Goal: Find specific page/section: Find specific page/section

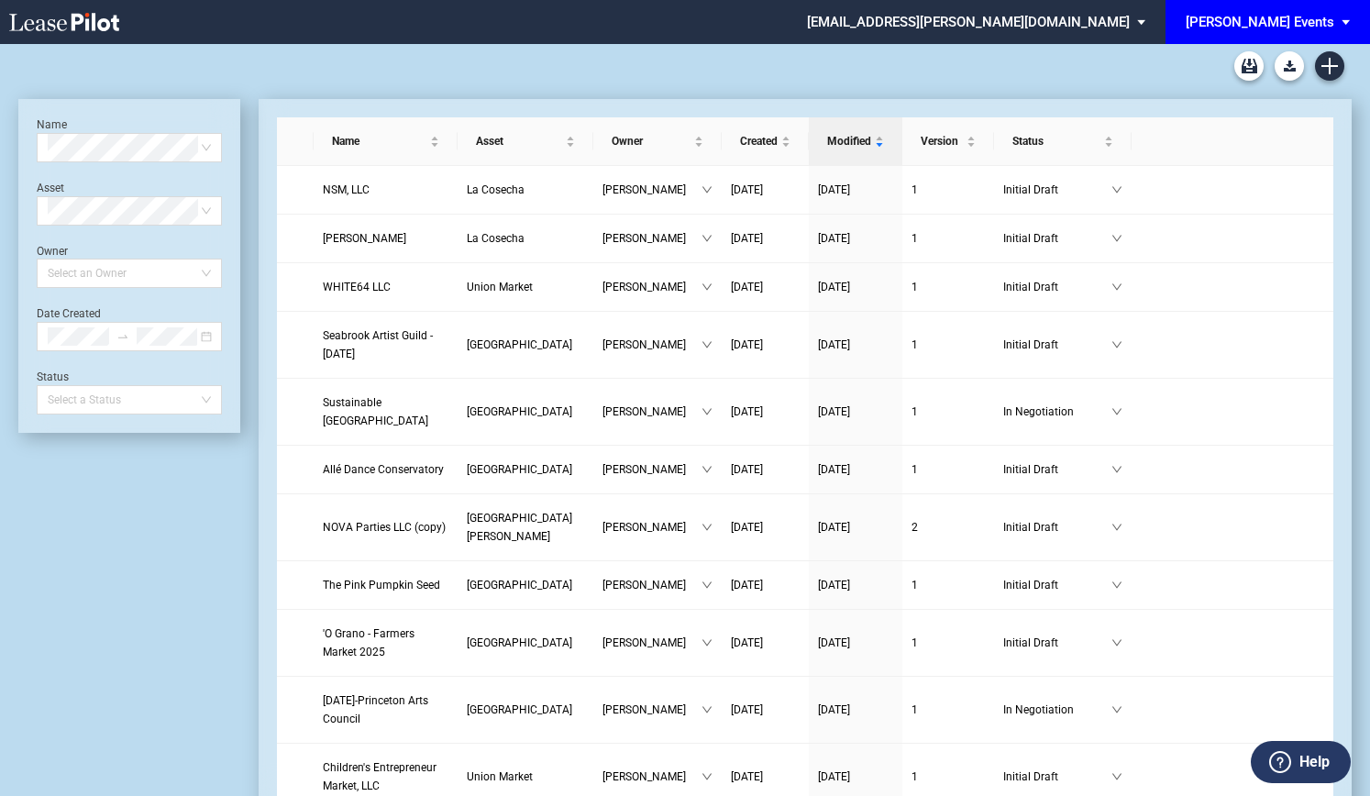
click at [1293, 24] on div "[PERSON_NAME] Events" at bounding box center [1260, 22] width 149 height 17
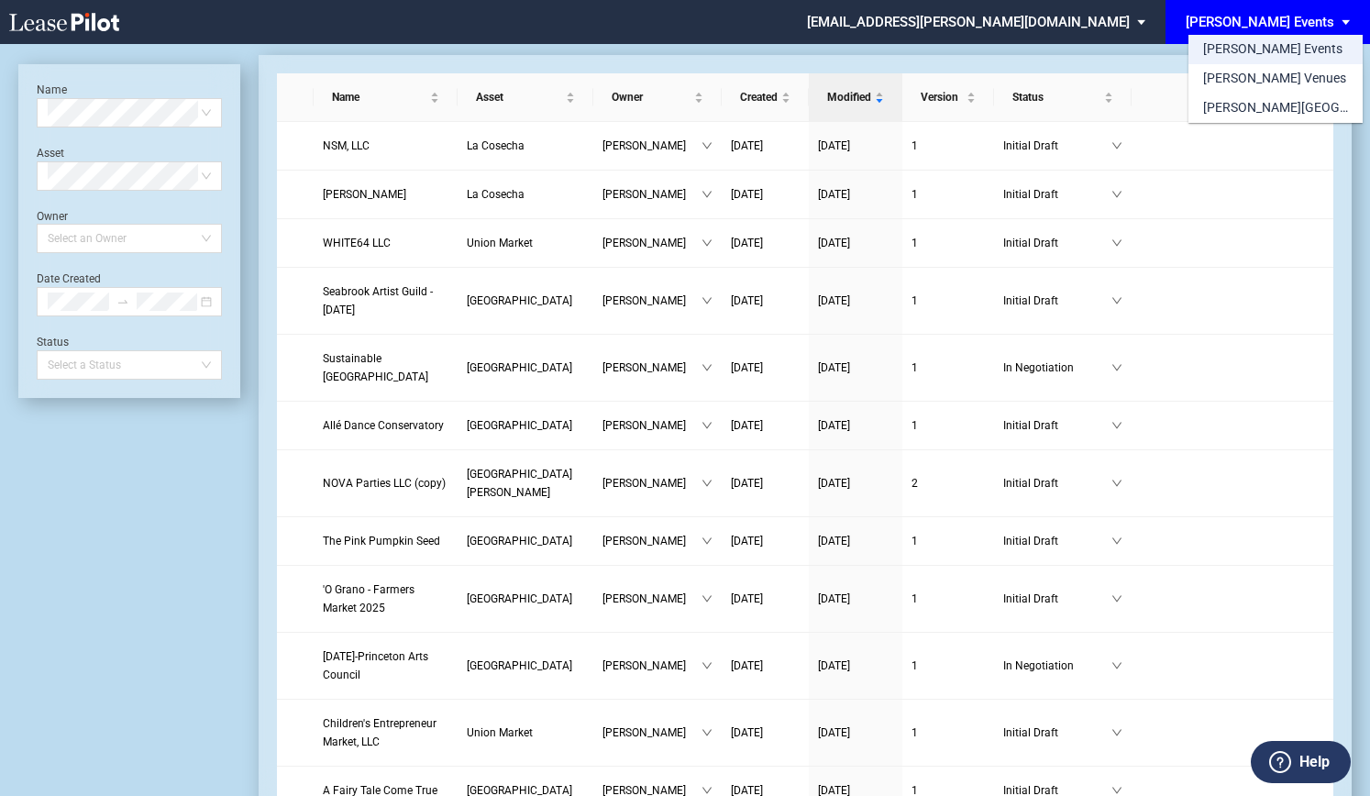
click at [1265, 56] on div "[PERSON_NAME] Events" at bounding box center [1272, 49] width 139 height 18
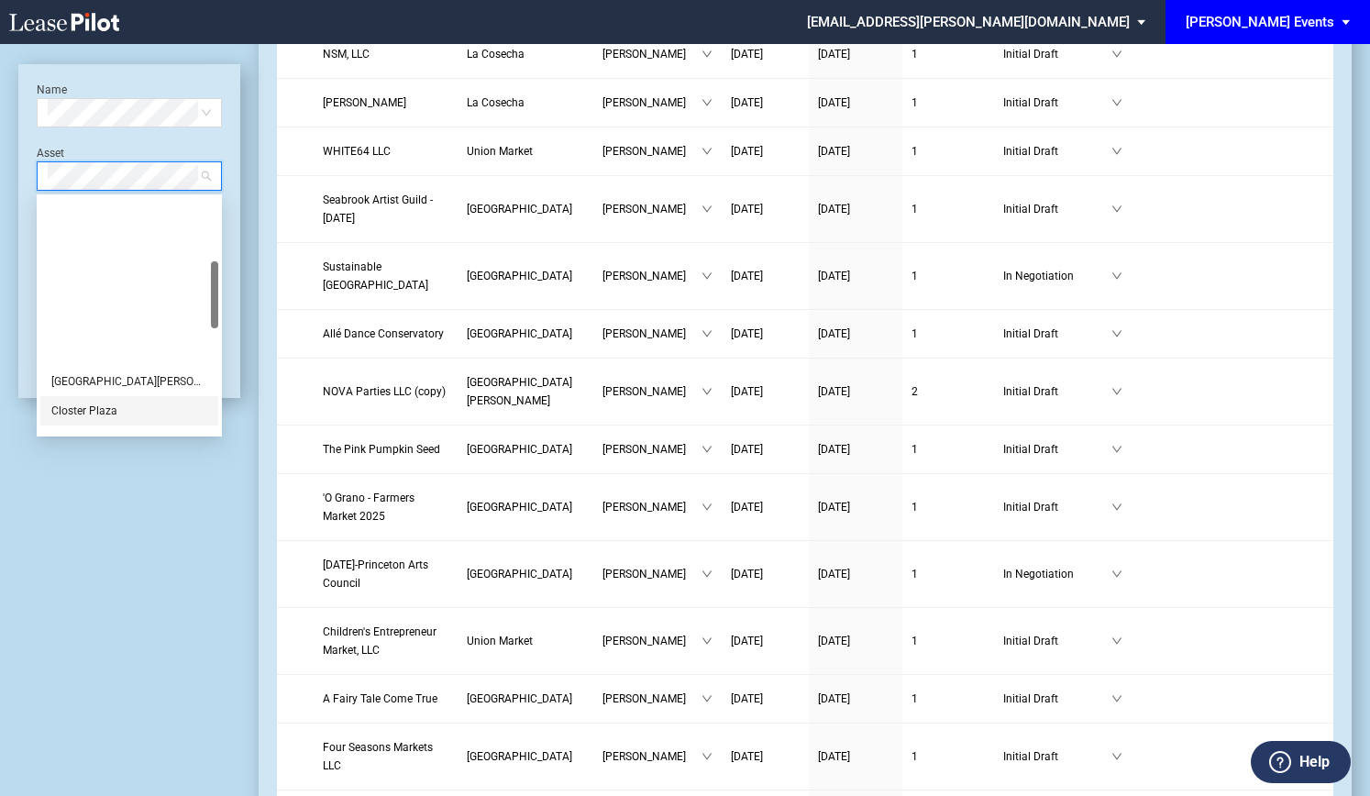
scroll to position [312, 0]
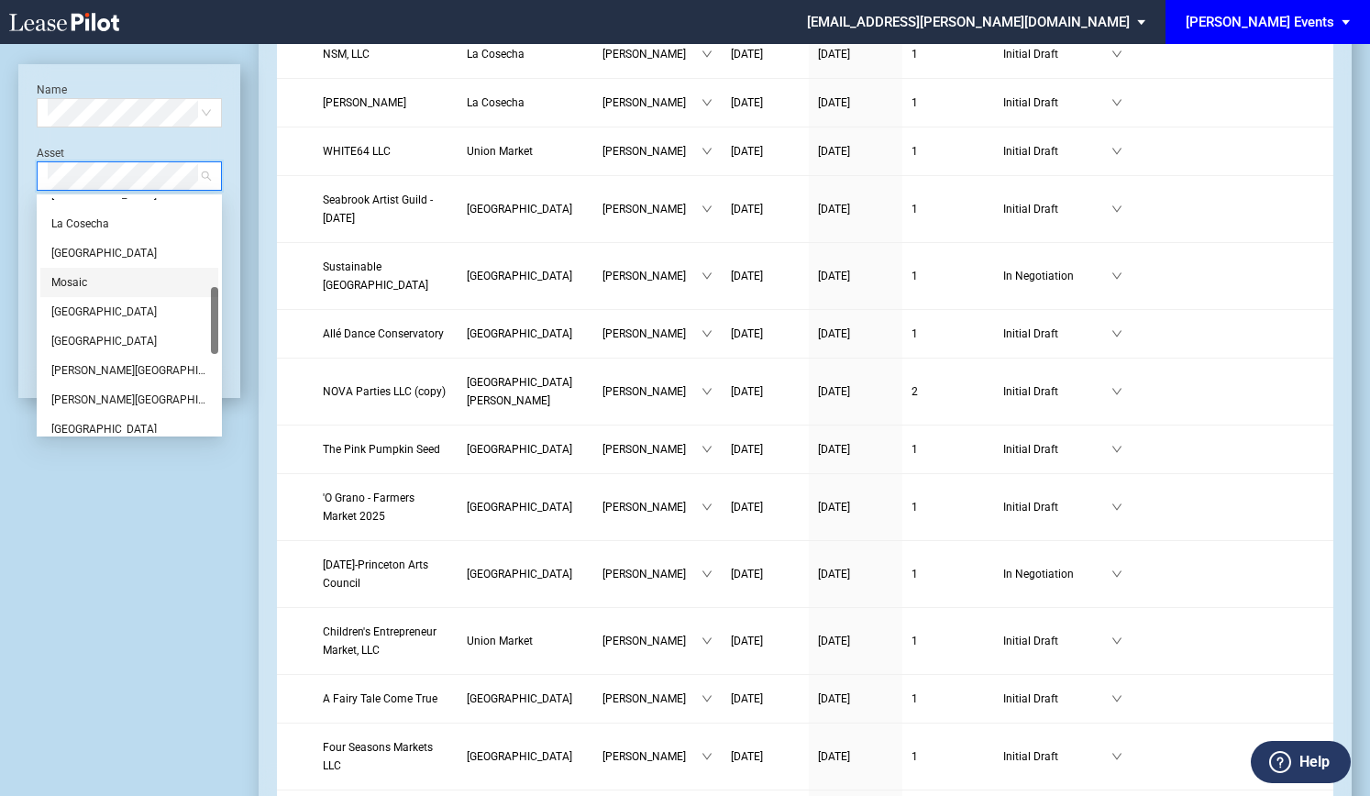
click at [92, 287] on div "Mosaic" at bounding box center [129, 282] width 156 height 18
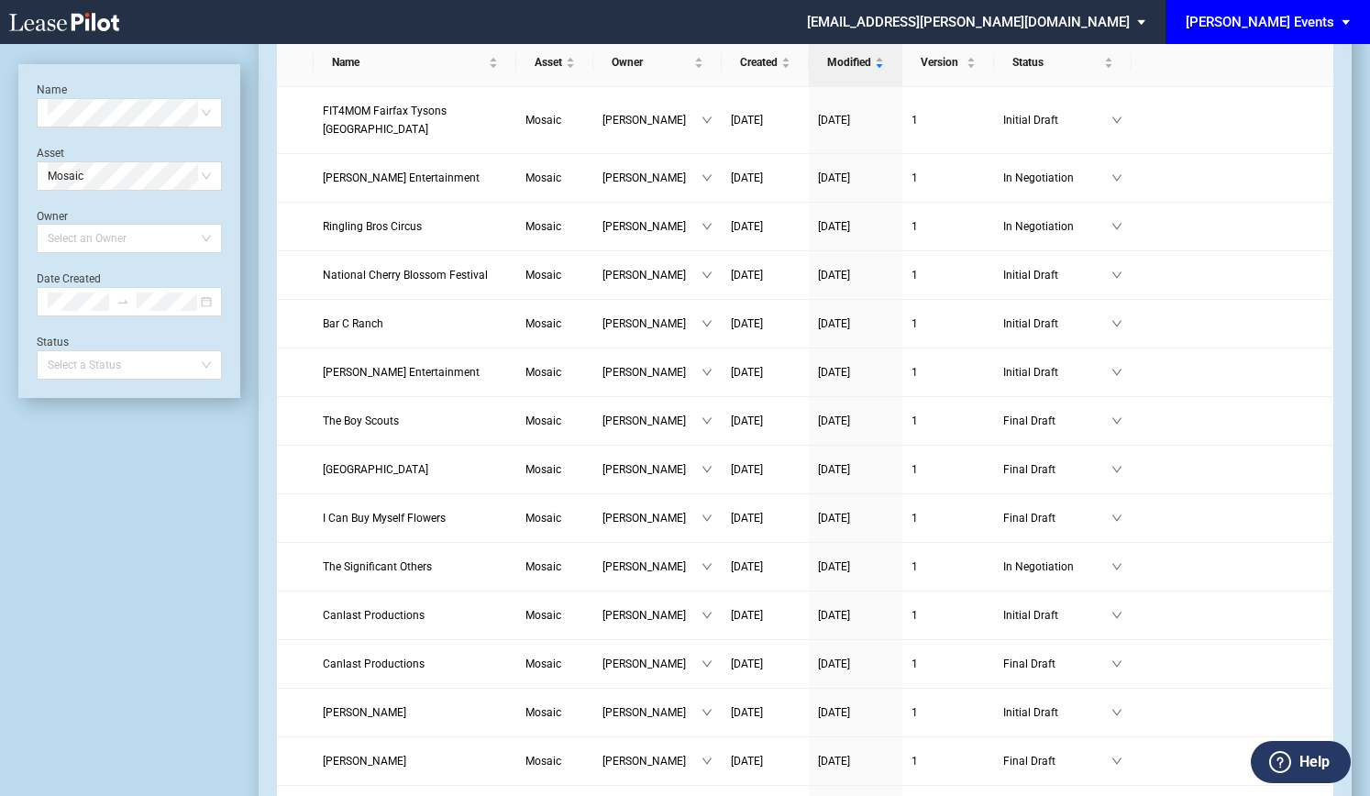
scroll to position [79, 0]
click at [332, 657] on span "Canlast Productions" at bounding box center [374, 663] width 102 height 13
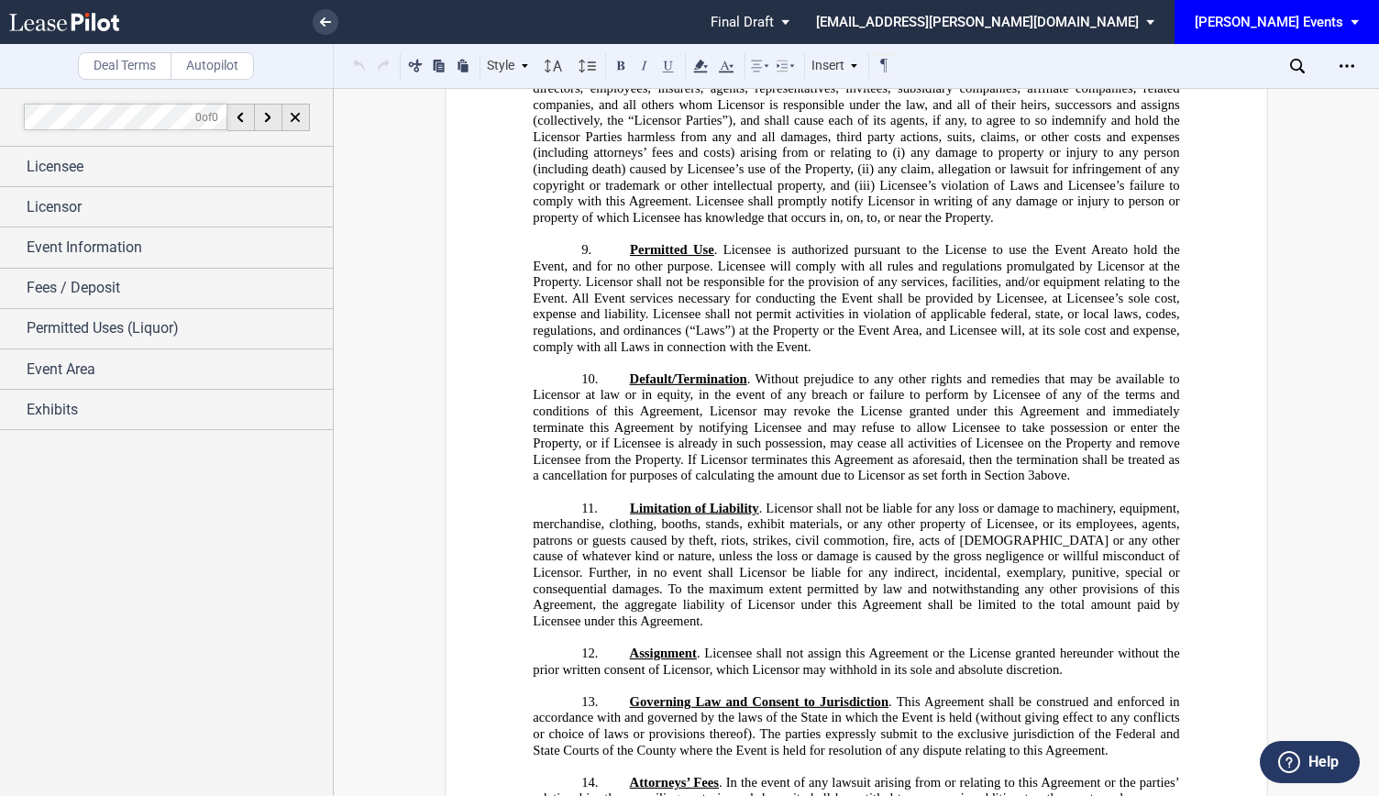
drag, startPoint x: 945, startPoint y: 542, endPoint x: 945, endPoint y: 582, distance: 40.3
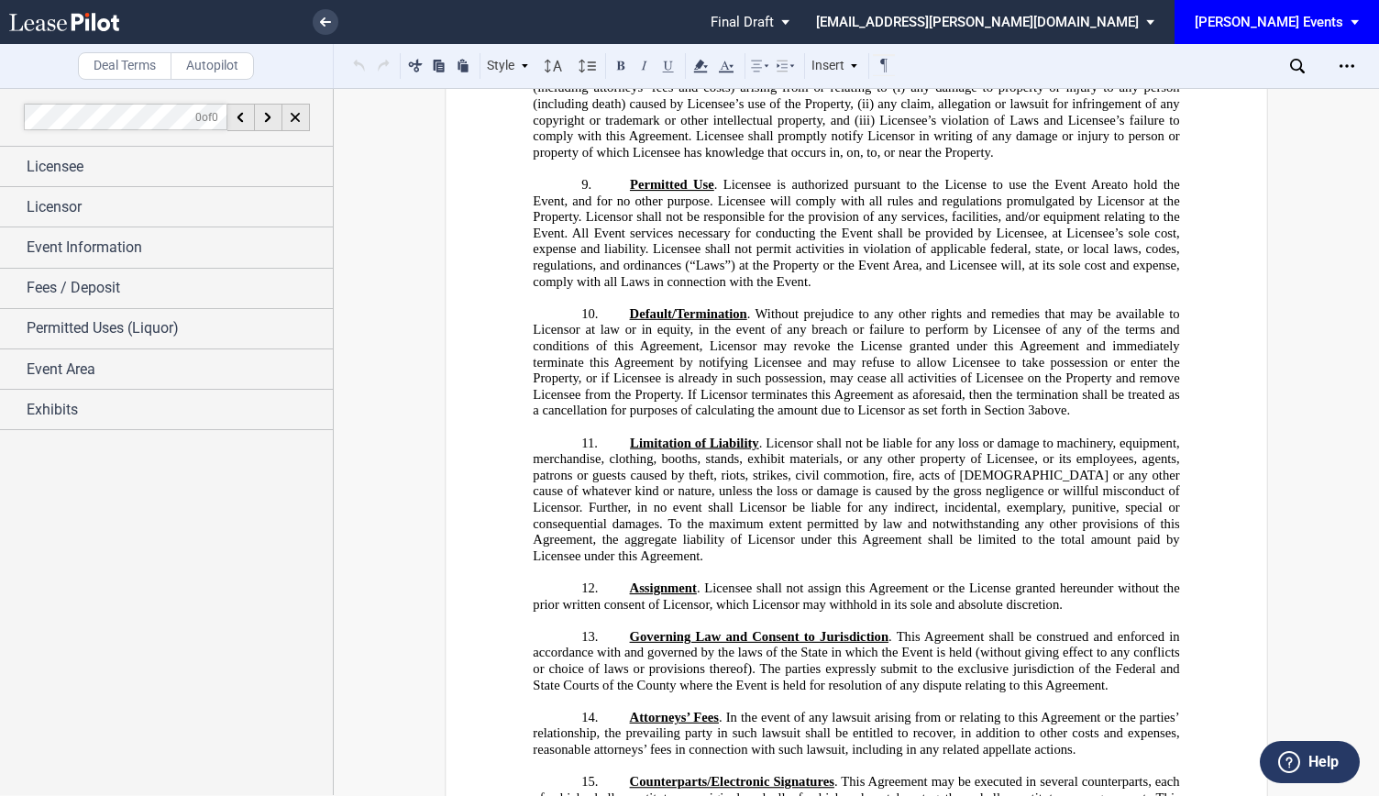
scroll to position [1353, 0]
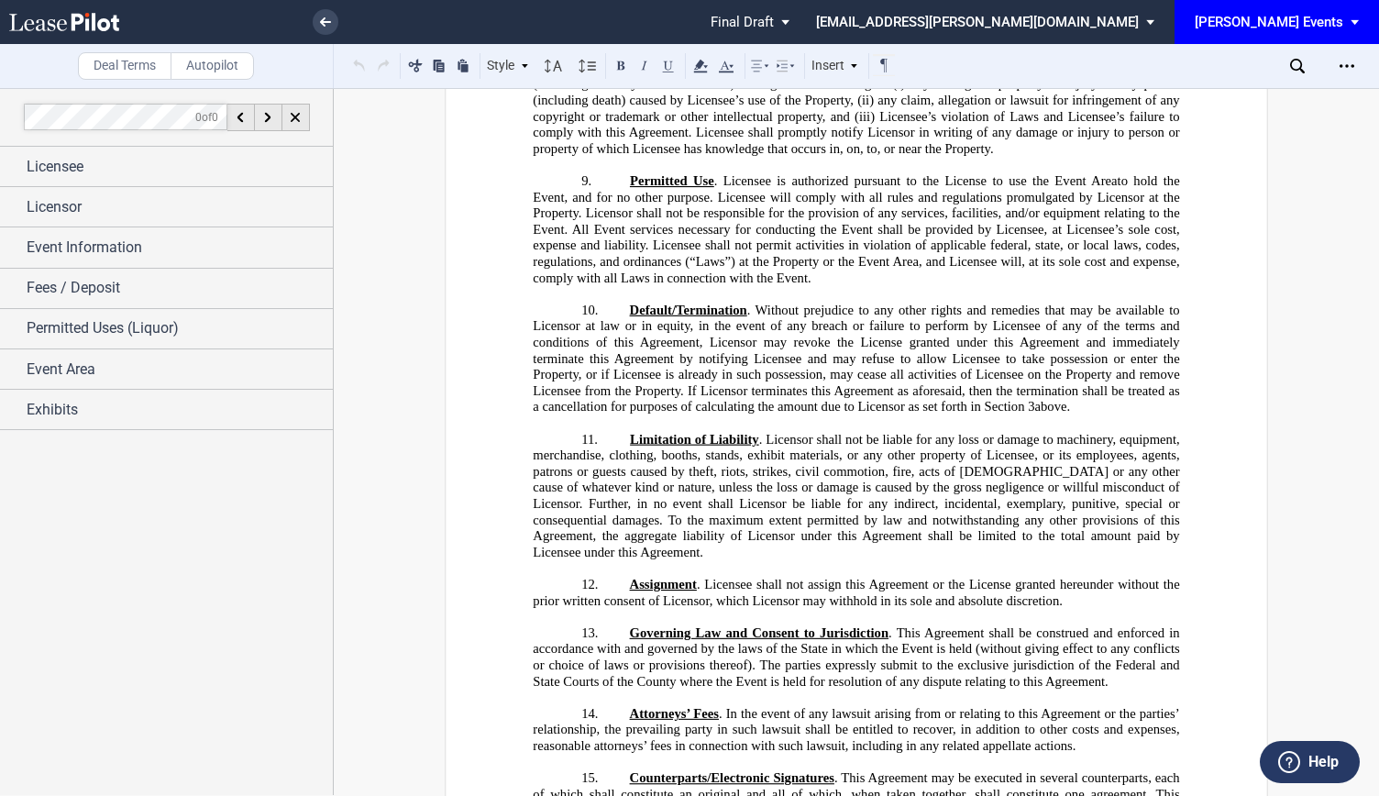
drag, startPoint x: 900, startPoint y: 596, endPoint x: 900, endPoint y: 608, distance: 12.0
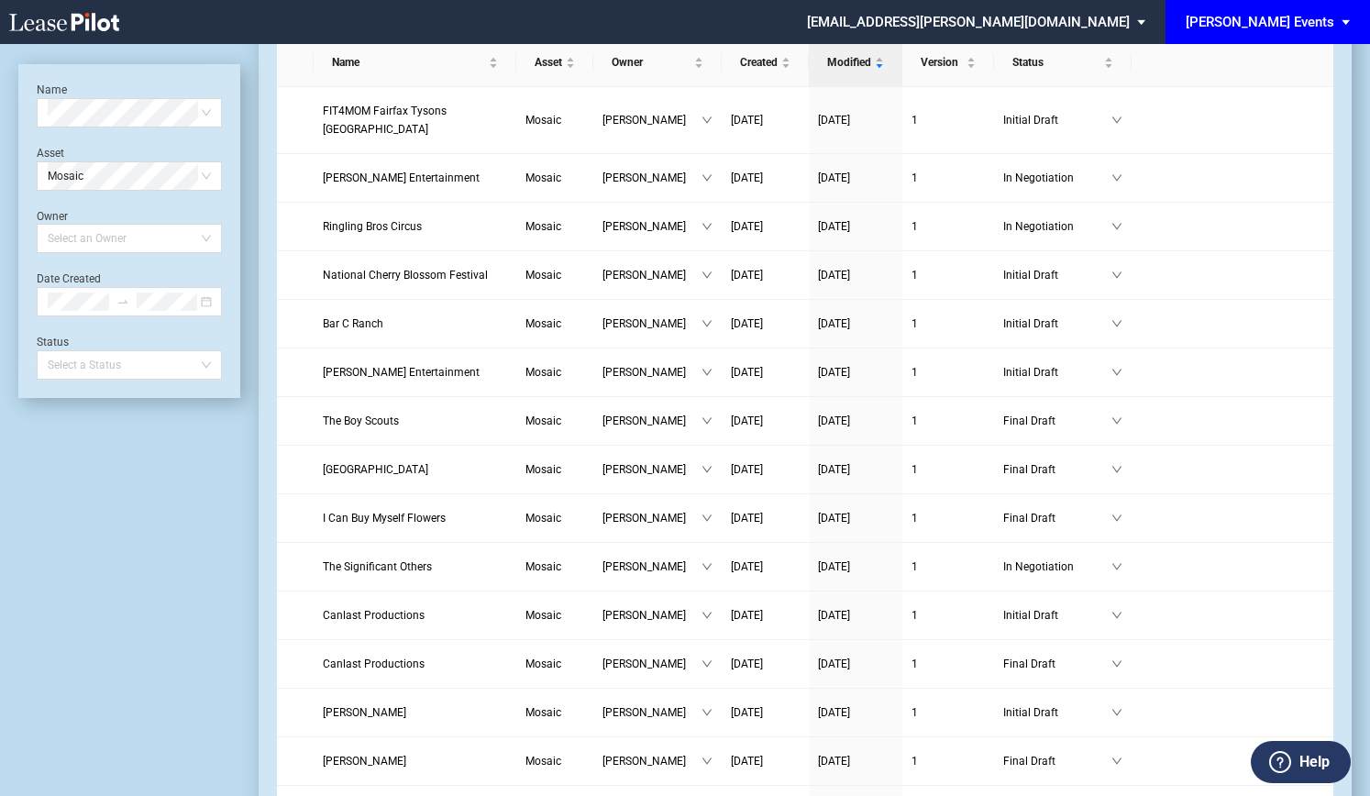
scroll to position [79, 0]
click at [369, 606] on link "Canlast Productions" at bounding box center [415, 615] width 184 height 18
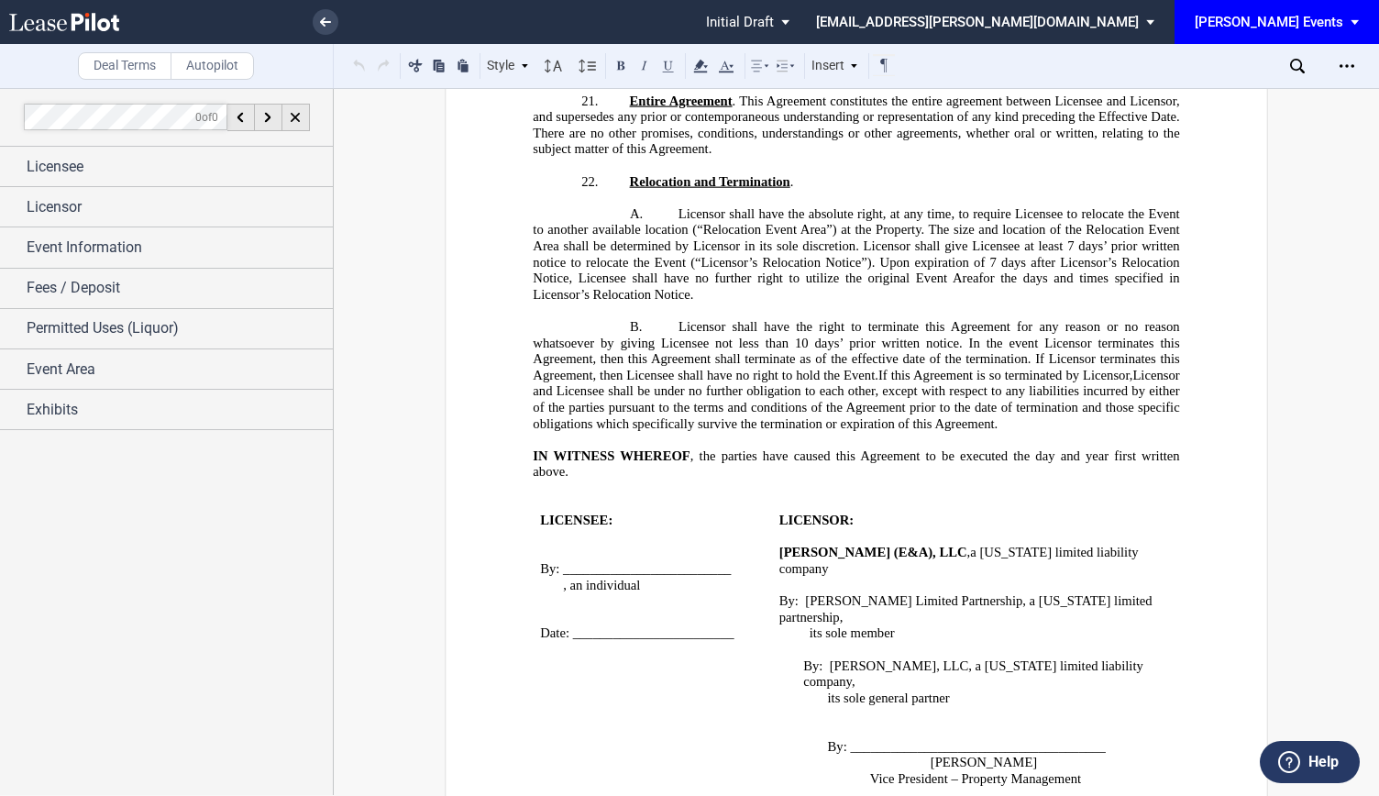
scroll to position [3209, 0]
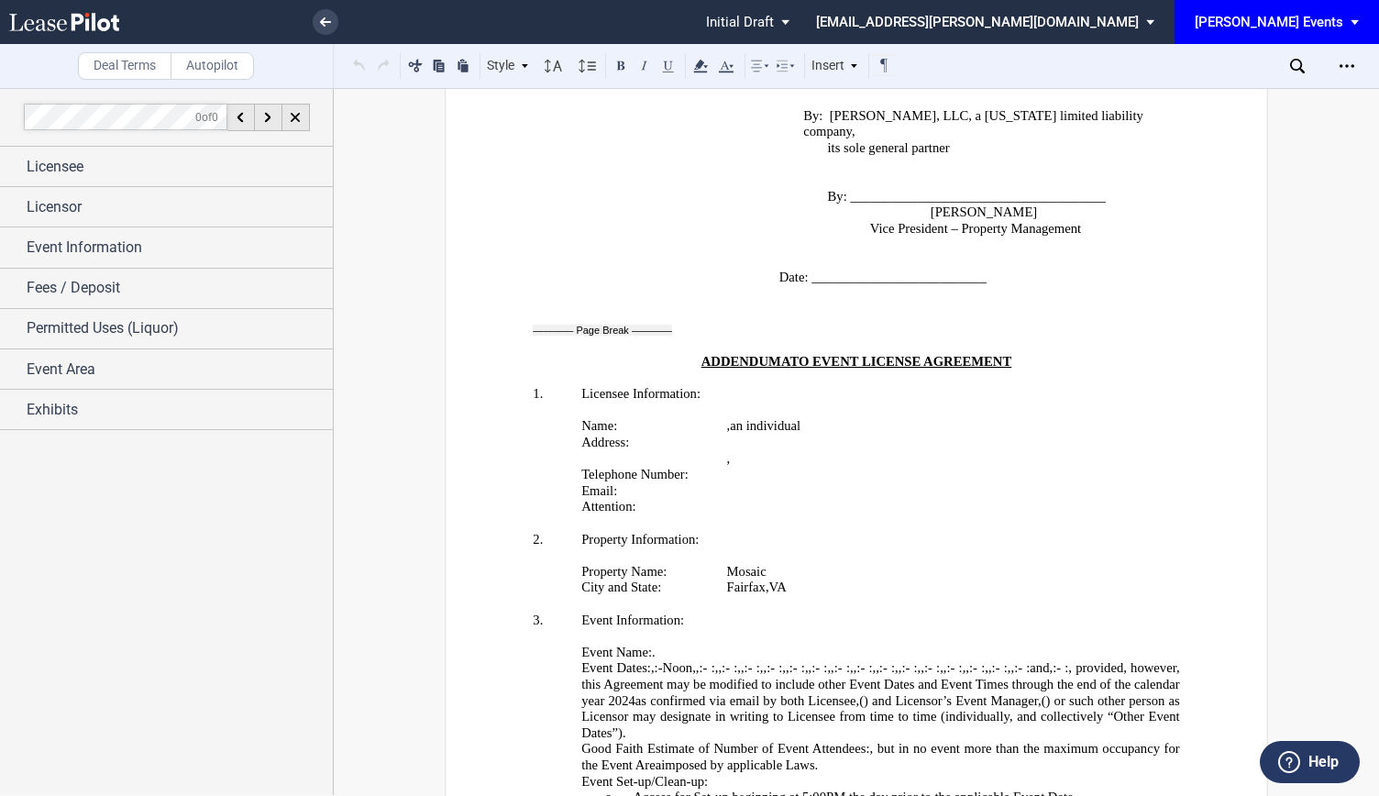
click at [935, 660] on span ", provided, however, this Agreement may be modified to include other Event Date…" at bounding box center [882, 684] width 602 height 48
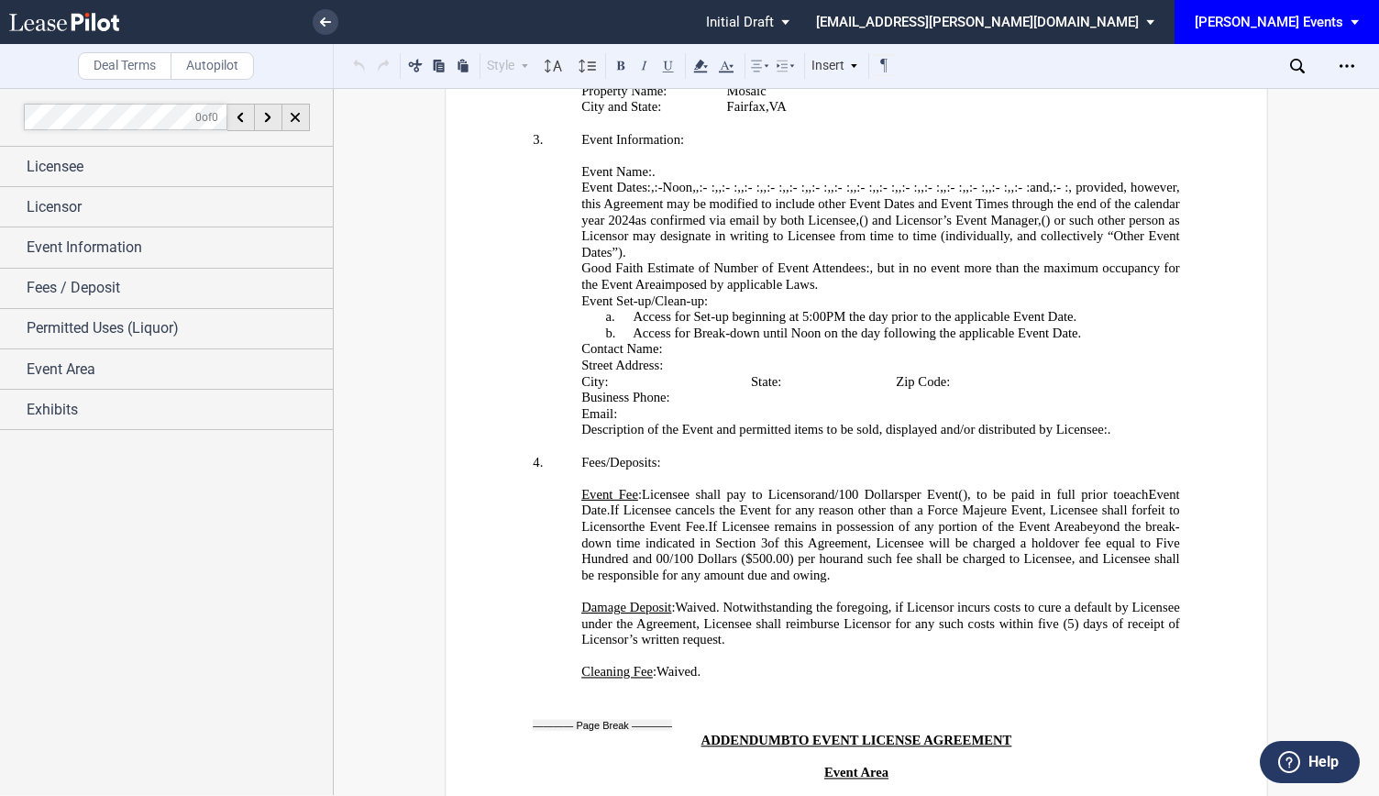
scroll to position [3232, 0]
